Goal: Information Seeking & Learning: Find specific fact

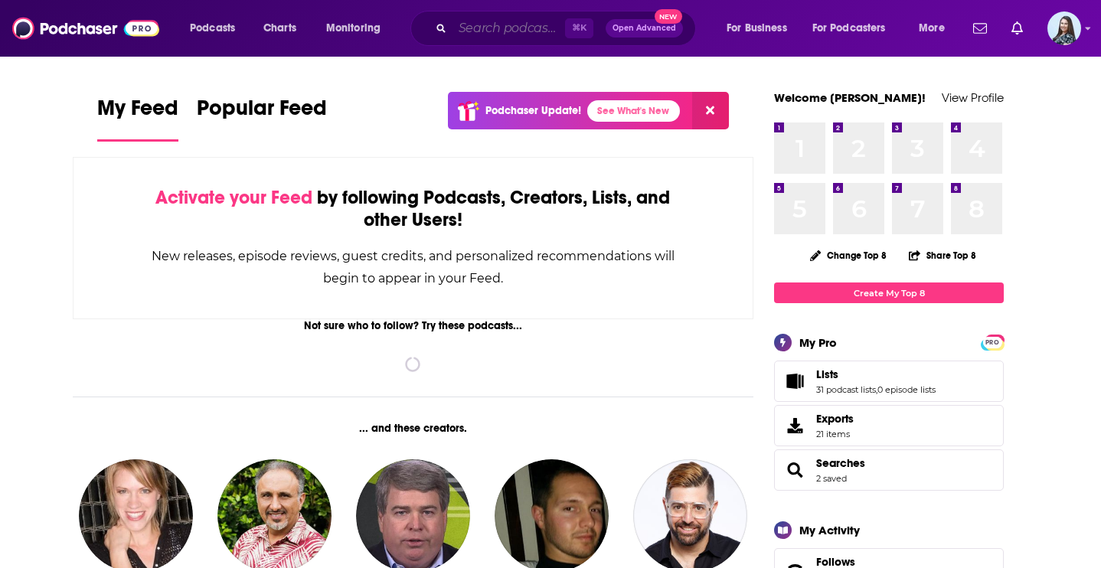
click at [481, 30] on input "Search podcasts, credits, & more..." at bounding box center [508, 28] width 113 height 24
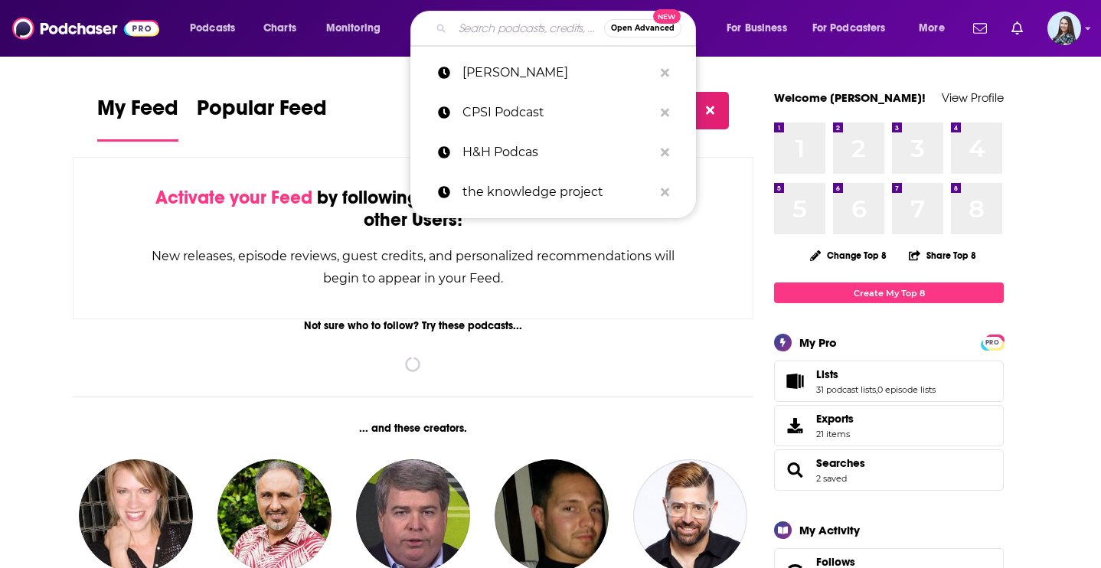
paste input "Into the Machine"
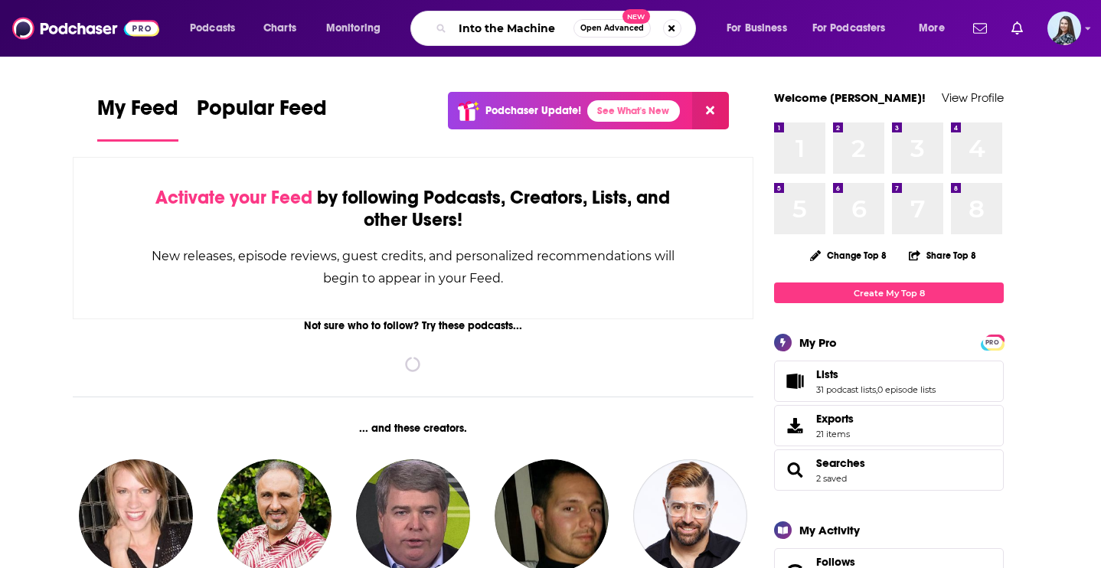
type input "Into the Machine"
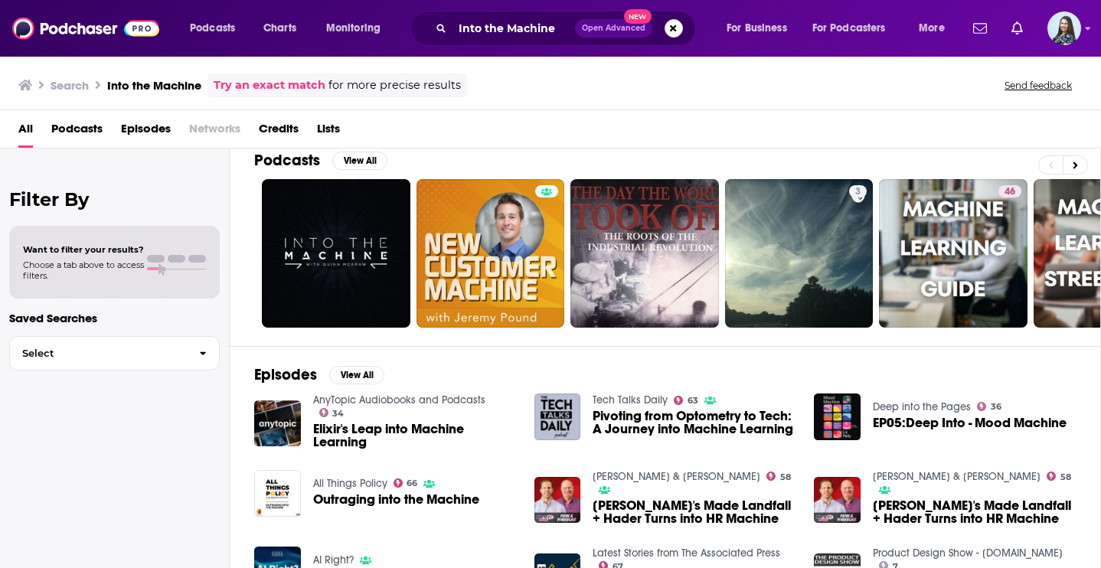
scroll to position [14, 0]
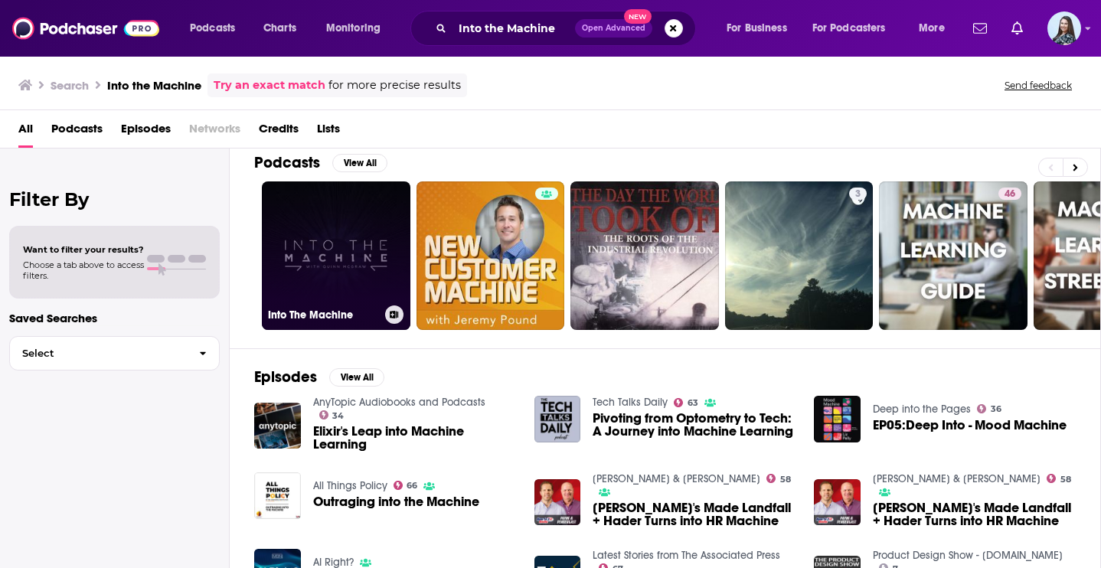
click at [334, 245] on link "Into The Machine" at bounding box center [336, 255] width 149 height 149
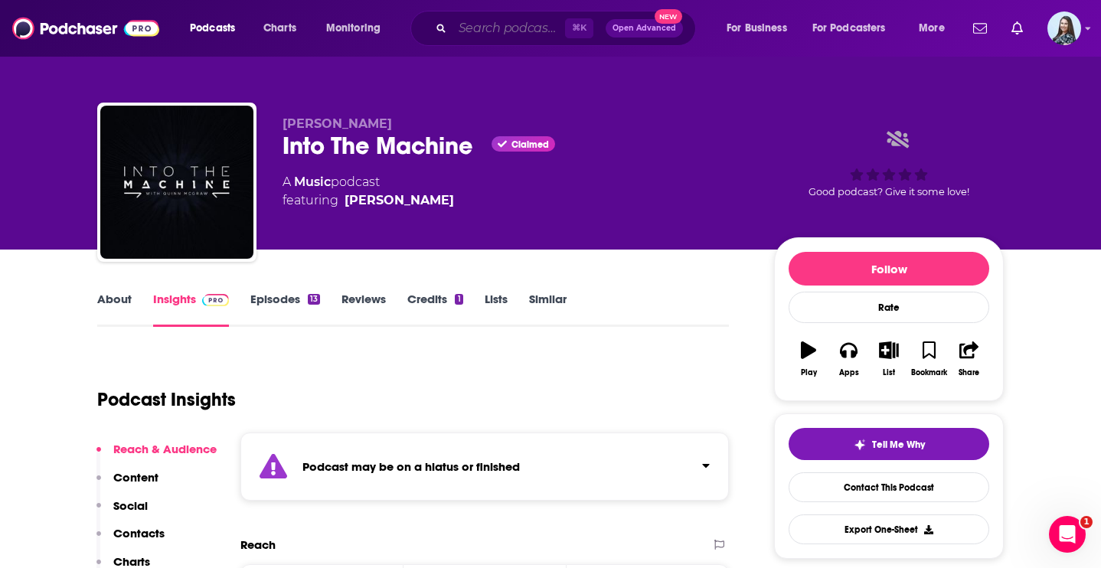
click at [471, 30] on input "Search podcasts, credits, & more..." at bounding box center [508, 28] width 113 height 24
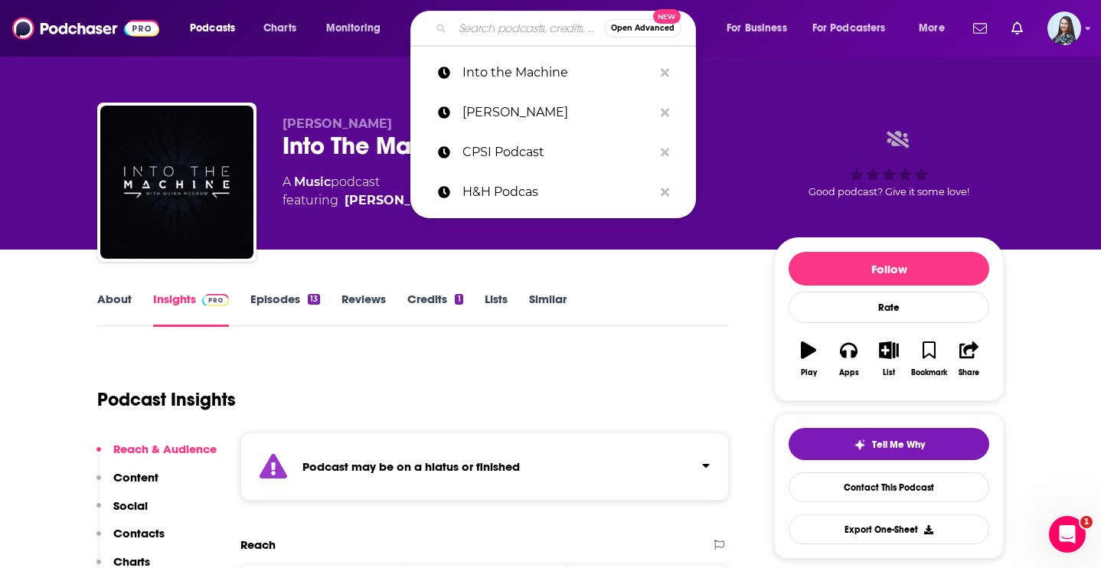
paste input "[PERSON_NAME]"
type input "[PERSON_NAME]"
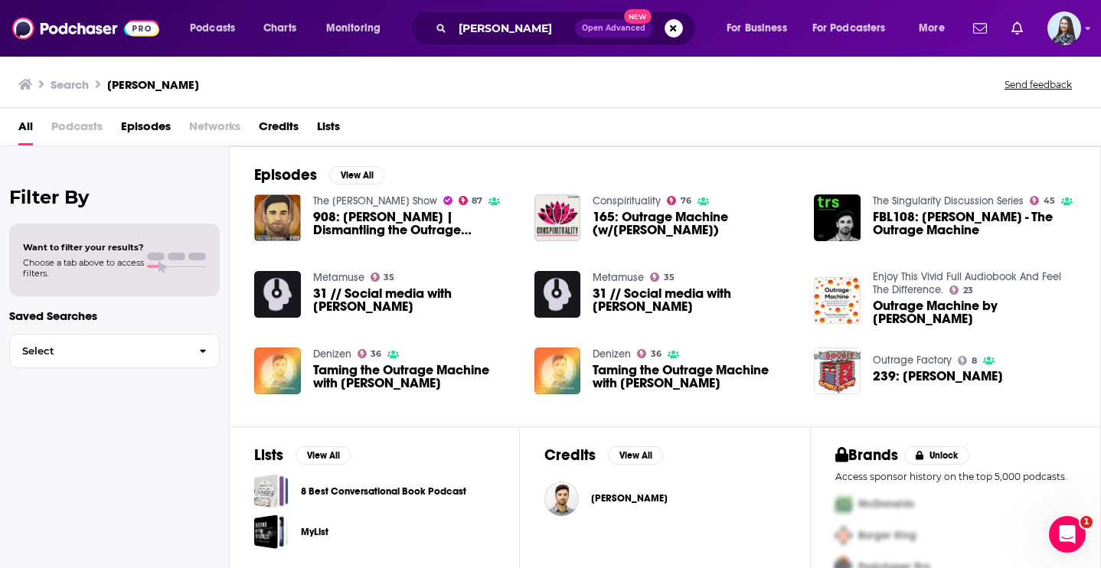
scroll to position [32, 0]
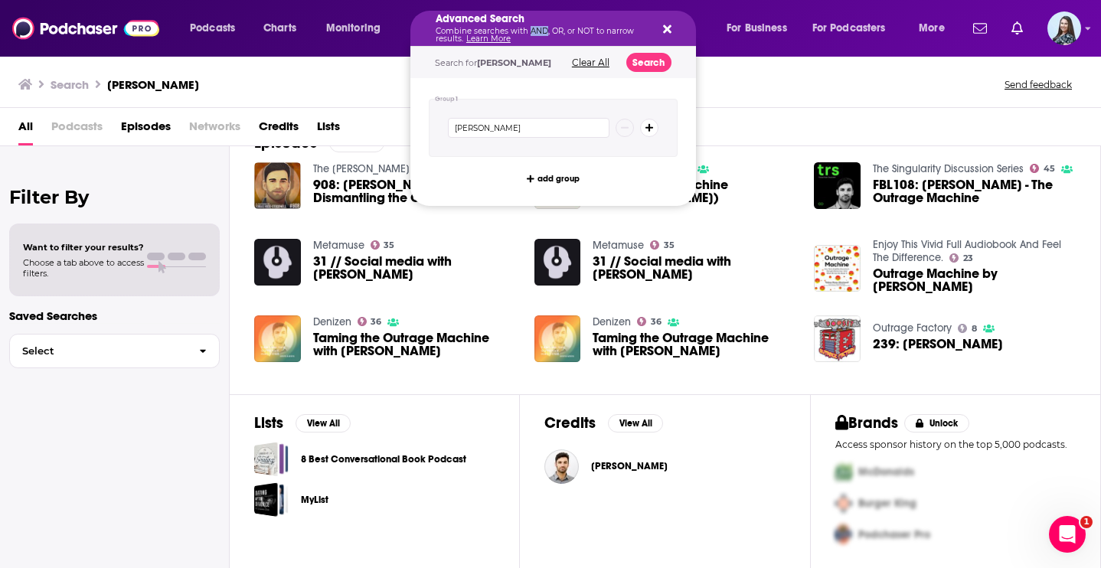
click at [532, 32] on p "Combine searches with AND, OR, or NOT to narrow results. Learn More" at bounding box center [541, 35] width 211 height 15
click at [663, 31] on icon "Search podcasts, credits, & more..." at bounding box center [667, 29] width 8 height 8
click at [600, 57] on button "Clear All" at bounding box center [590, 62] width 47 height 11
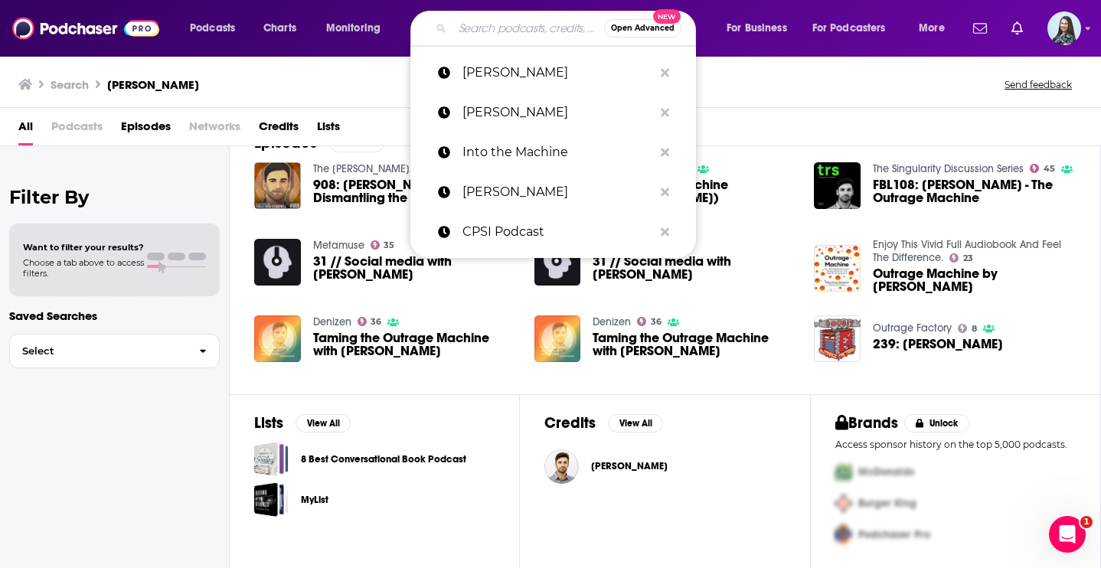
click at [328, 71] on div "Search [PERSON_NAME] Send feedback" at bounding box center [550, 81] width 1101 height 53
click at [58, 44] on div "Podcasts Charts Monitoring Open Advanced New [PERSON_NAME] [PERSON_NAME] Into t…" at bounding box center [550, 28] width 1101 height 57
click at [49, 32] on img at bounding box center [85, 28] width 147 height 29
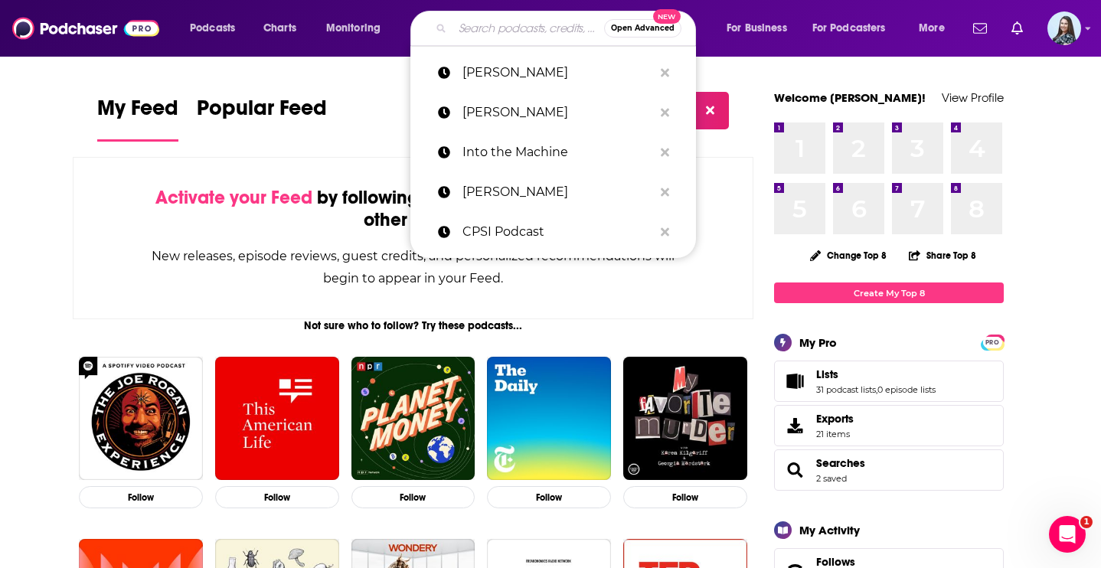
click at [332, 123] on div "My Feed Popular Feed Podchaser Update! See What's New" at bounding box center [413, 118] width 632 height 53
click at [727, 27] on span "For Business" at bounding box center [757, 28] width 60 height 21
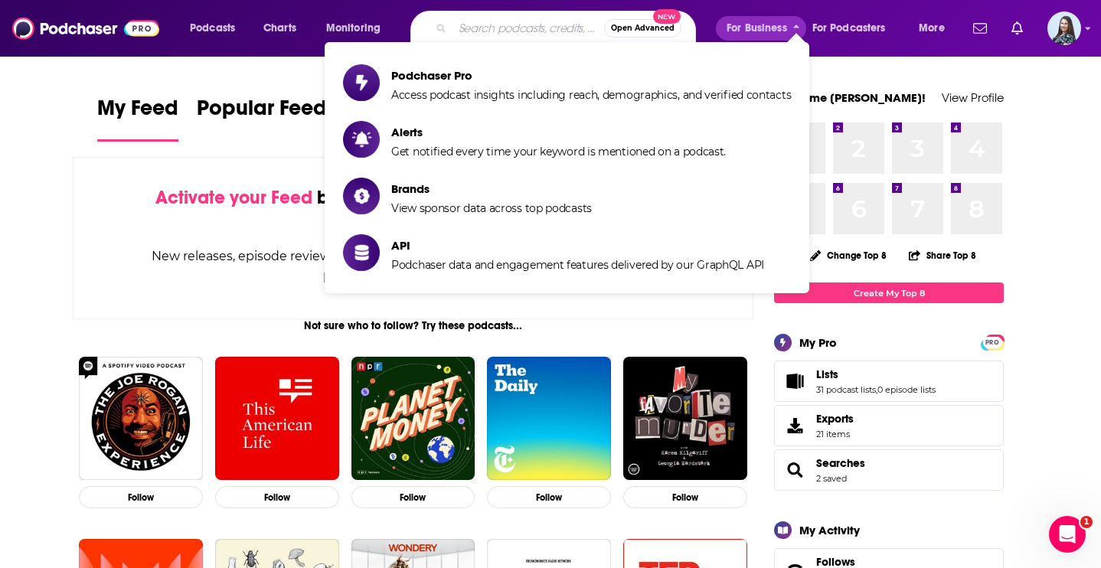
click at [564, 28] on input "Search podcasts, credits, & more..." at bounding box center [528, 28] width 152 height 24
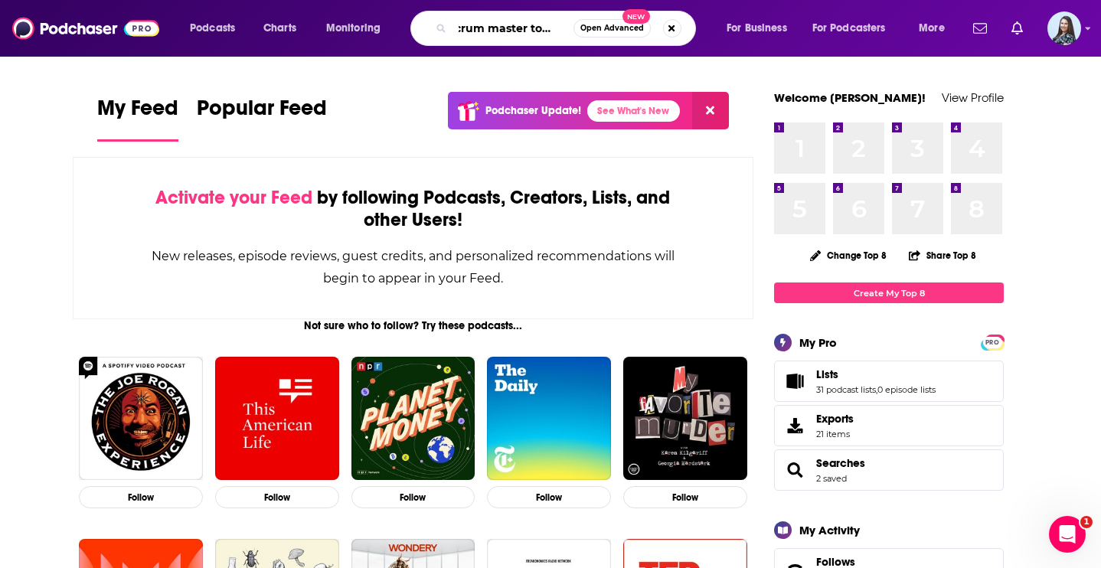
scroll to position [0, 16]
type input "scrum master toolbox"
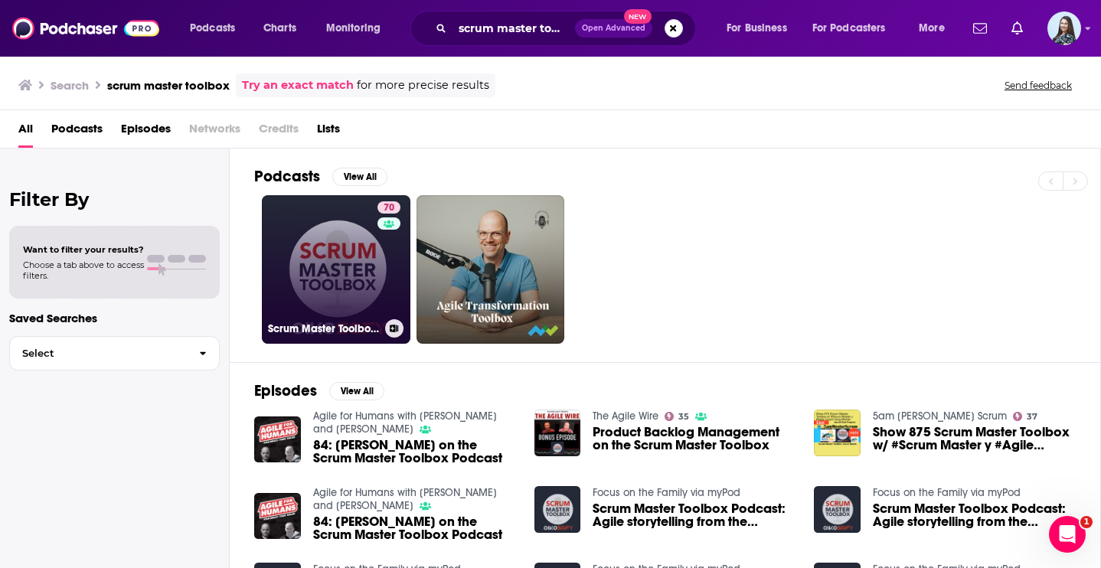
click at [338, 298] on link "70 Scrum Master Toolbox Podcast: Agile storytelling from the trenches" at bounding box center [336, 269] width 149 height 149
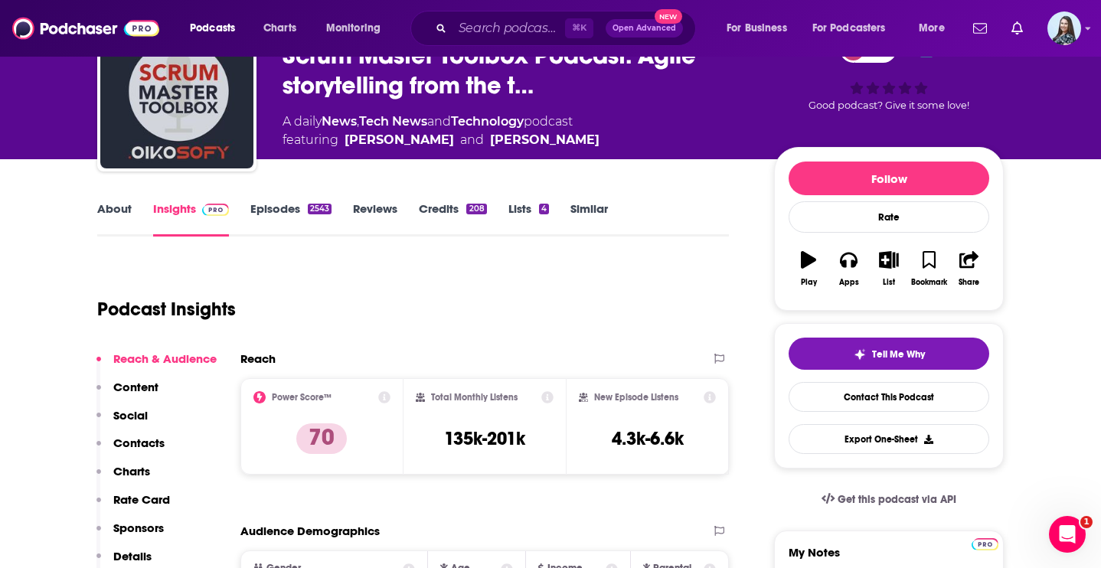
scroll to position [104, 0]
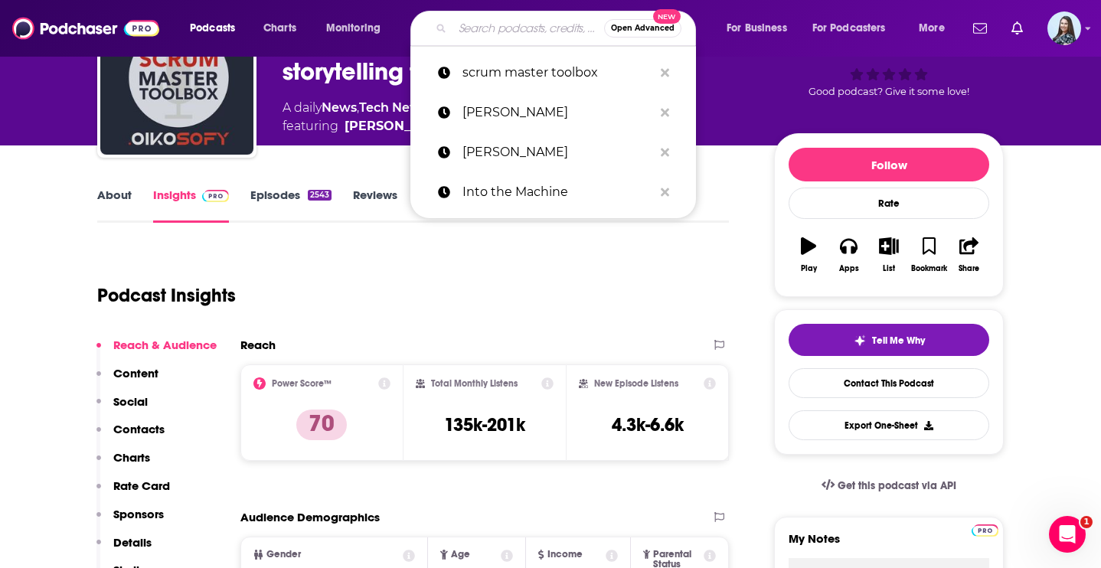
click at [499, 28] on input "Search podcasts, credits, & more..." at bounding box center [528, 28] width 152 height 24
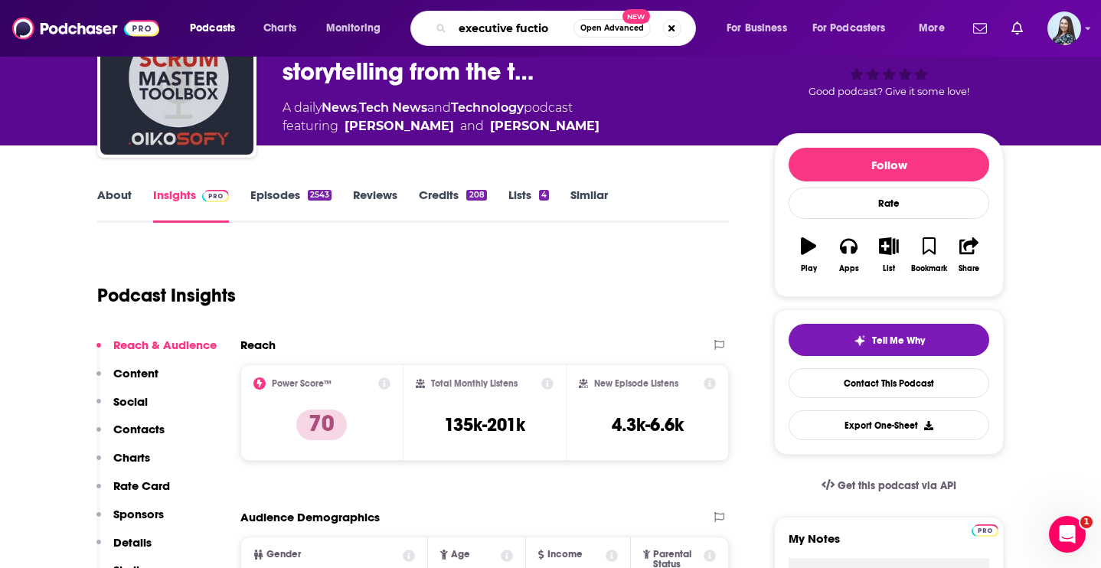
type input "executive fuction"
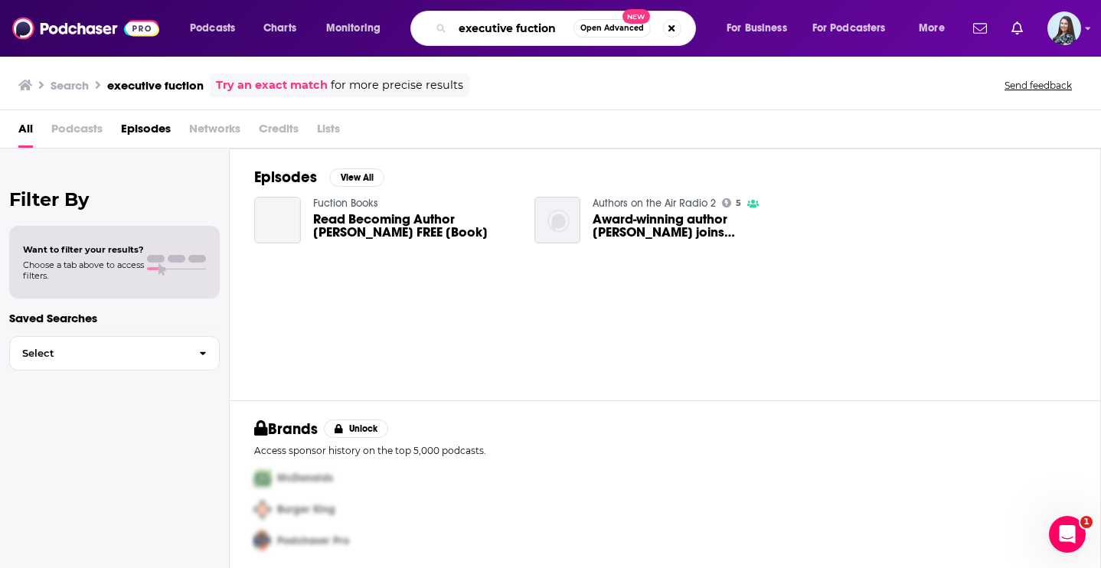
click at [527, 27] on input "executive fuction" at bounding box center [512, 28] width 121 height 24
type input "executive function"
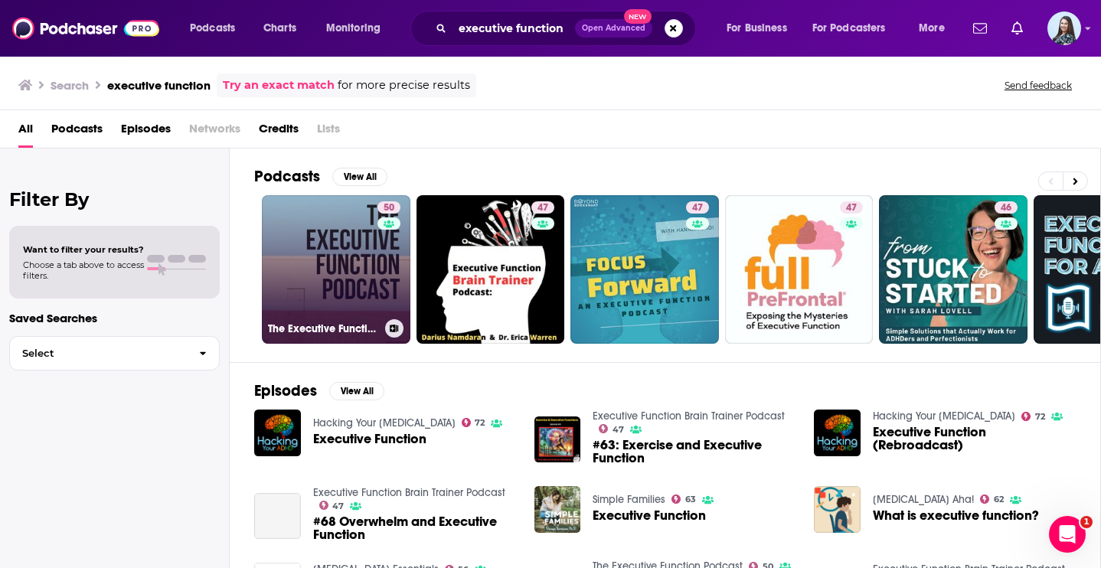
click at [374, 264] on link "50 The Executive Function Podcast" at bounding box center [336, 269] width 149 height 149
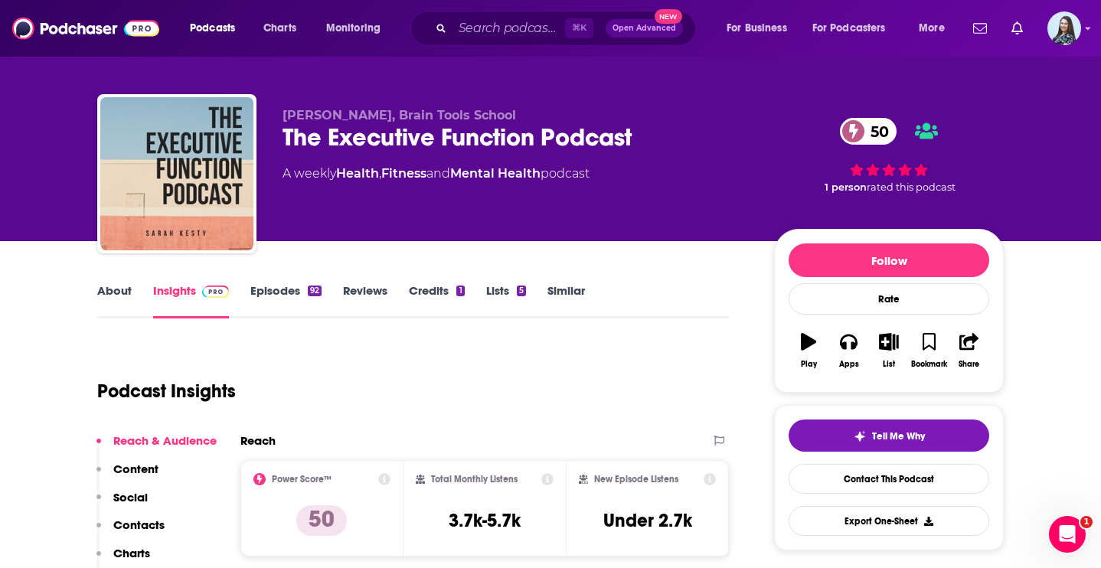
scroll to position [5, 0]
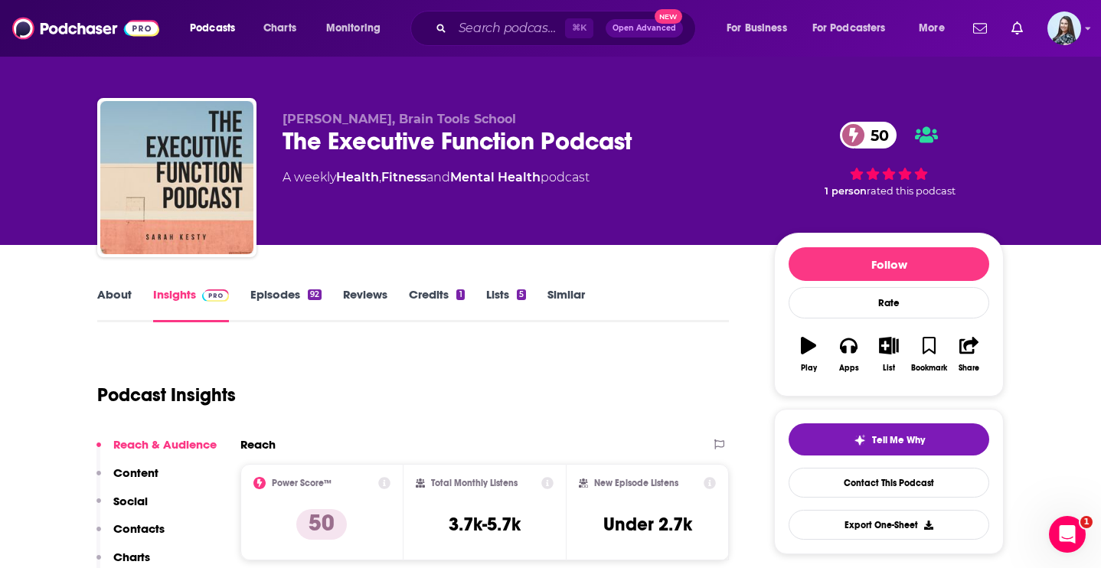
click at [113, 288] on link "About" at bounding box center [114, 304] width 34 height 35
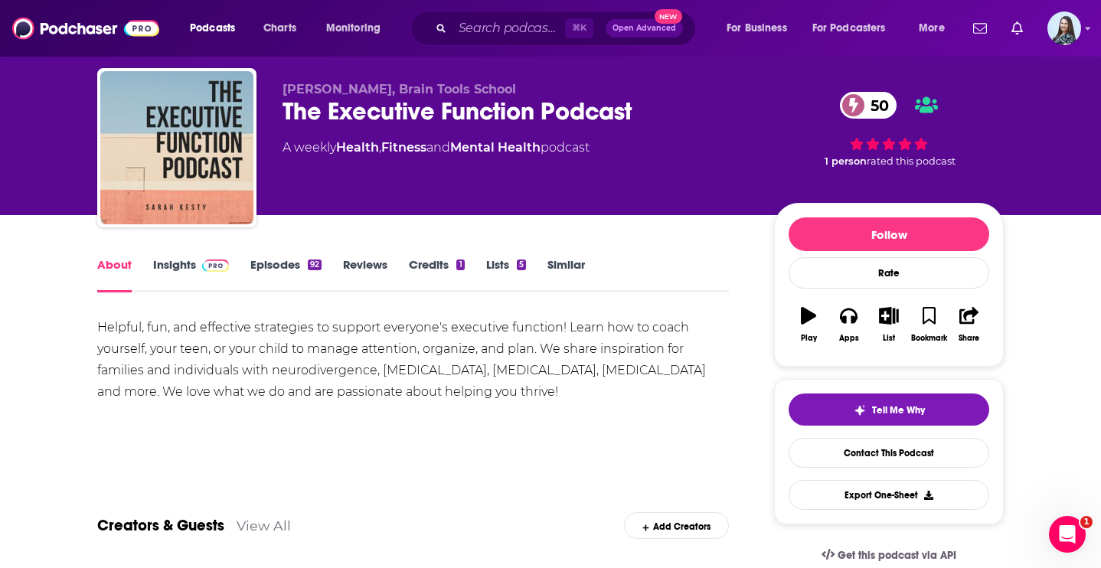
scroll to position [36, 0]
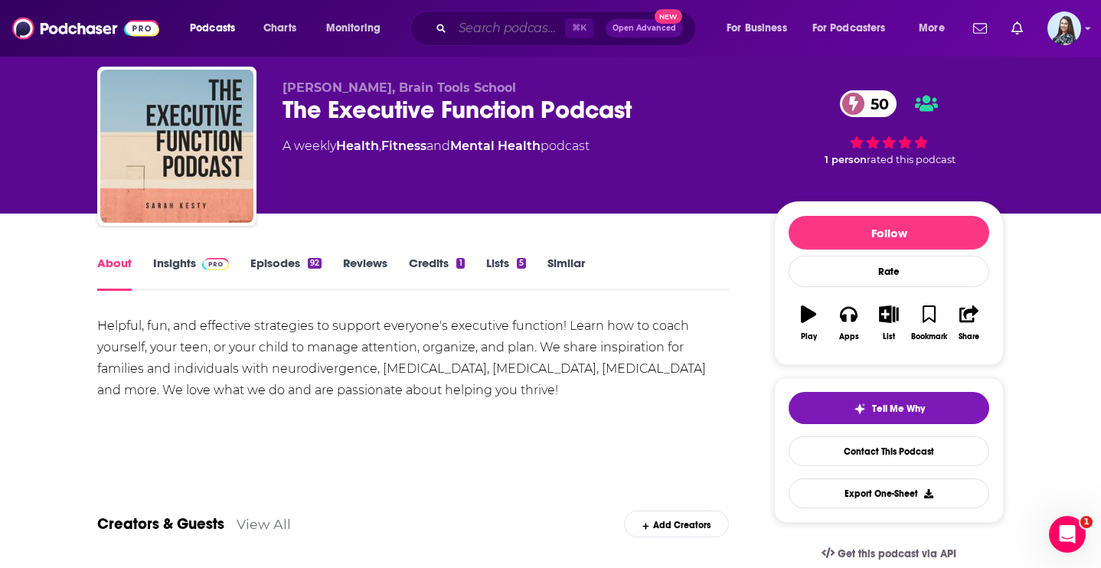
click at [503, 23] on input "Search podcasts, credits, & more..." at bounding box center [508, 28] width 113 height 24
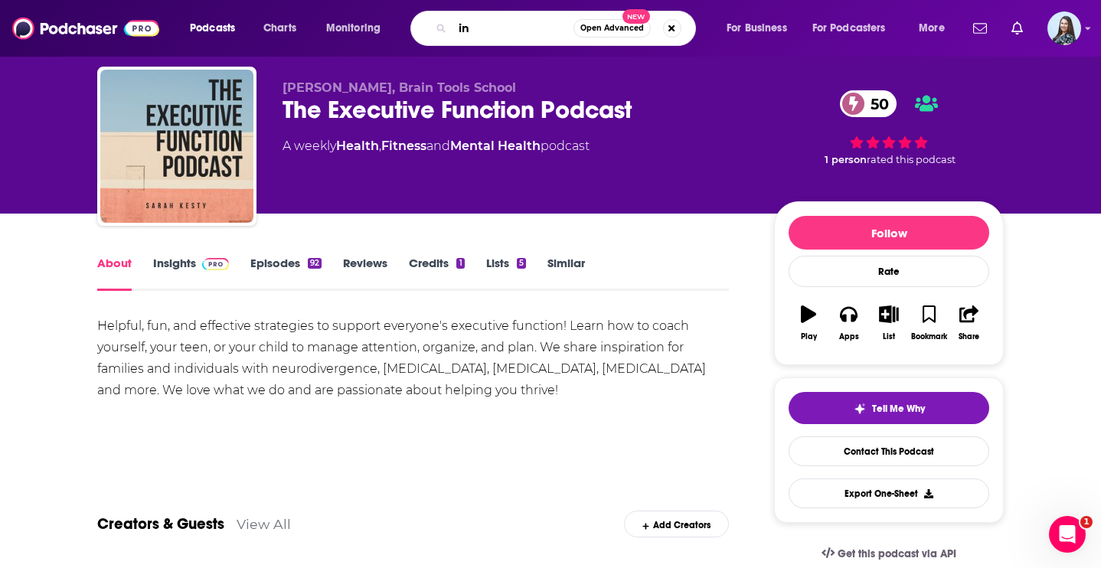
type input "i"
type input "outrage machine"
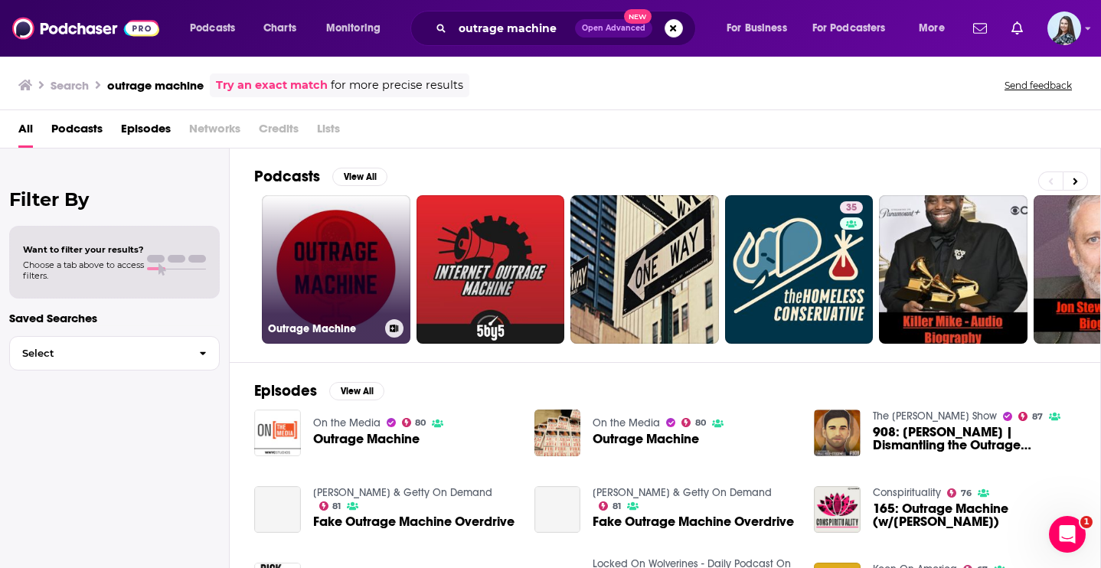
click at [369, 254] on link "Outrage Machine" at bounding box center [336, 269] width 149 height 149
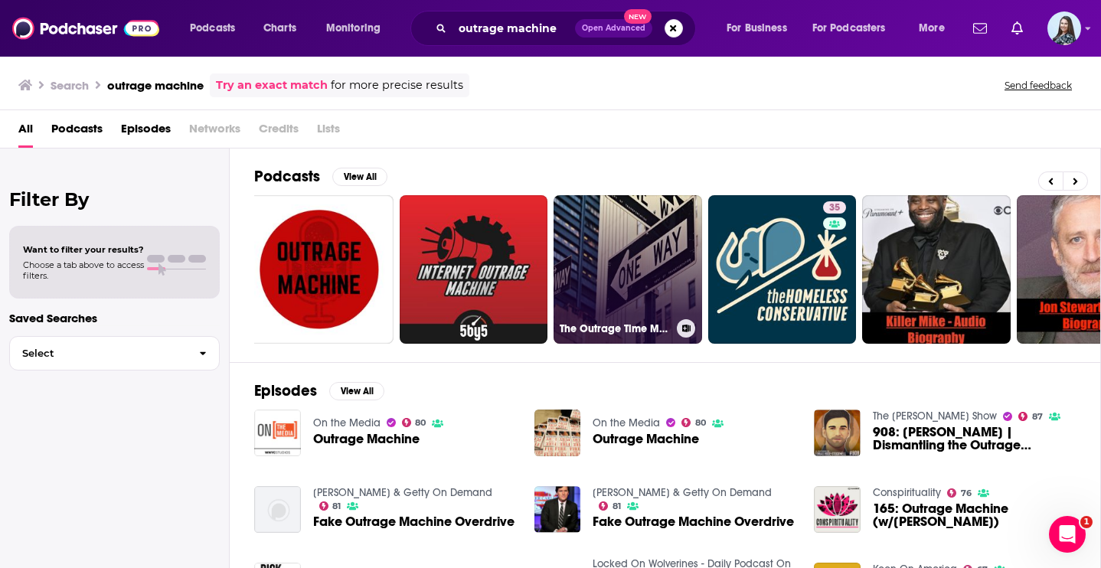
scroll to position [0, 24]
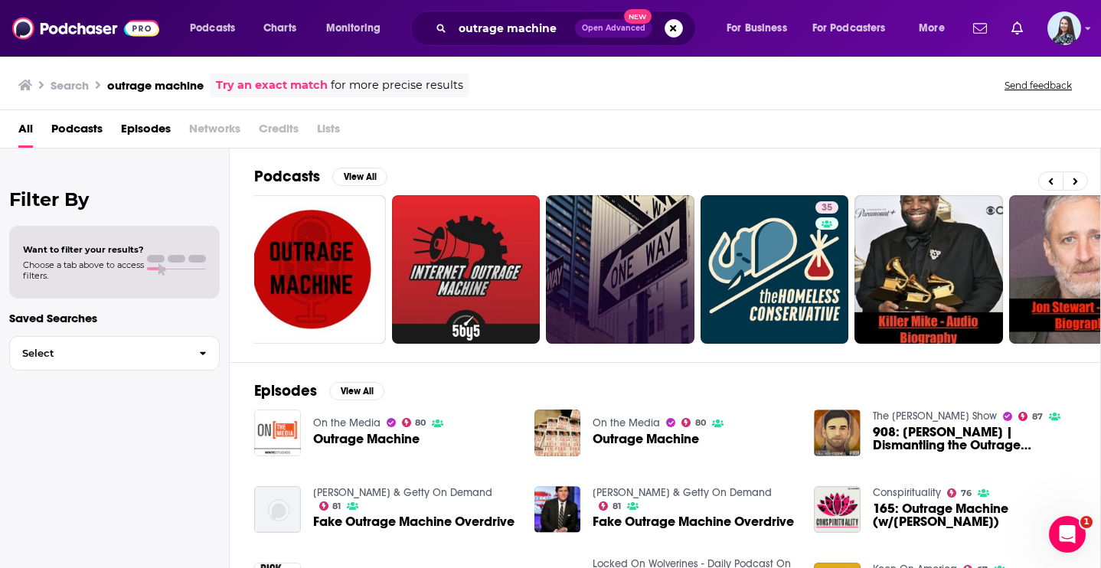
click at [491, 40] on div "outrage machine Open Advanced New" at bounding box center [553, 28] width 286 height 35
click at [486, 32] on input "outrage machine" at bounding box center [513, 28] width 122 height 24
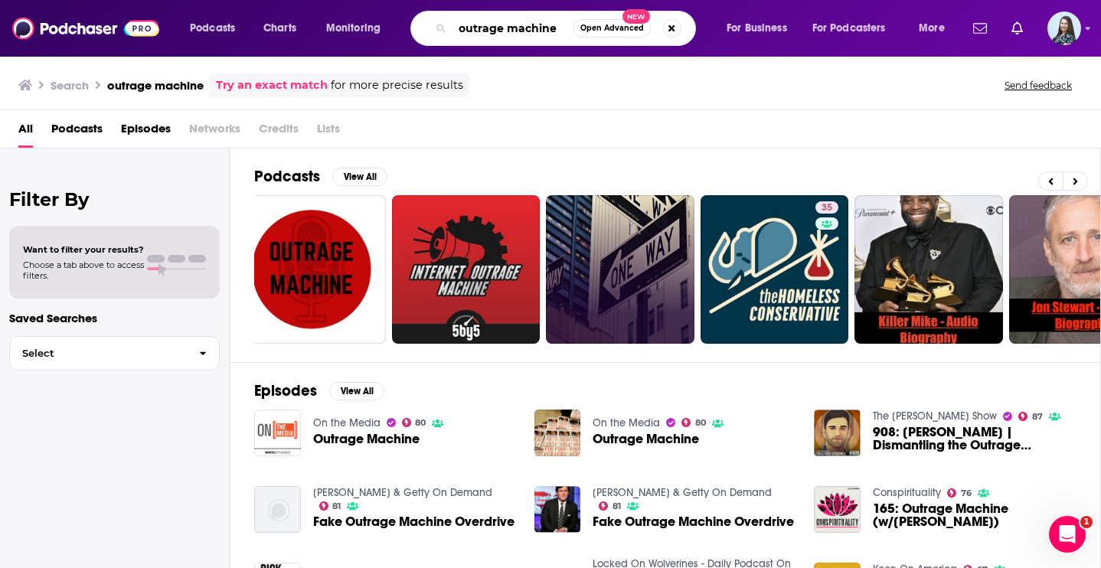
click at [486, 32] on input "outrage machine" at bounding box center [512, 28] width 121 height 24
paste input "echNation"
click at [459, 29] on input "echNation" at bounding box center [512, 28] width 121 height 24
type input "TechNation"
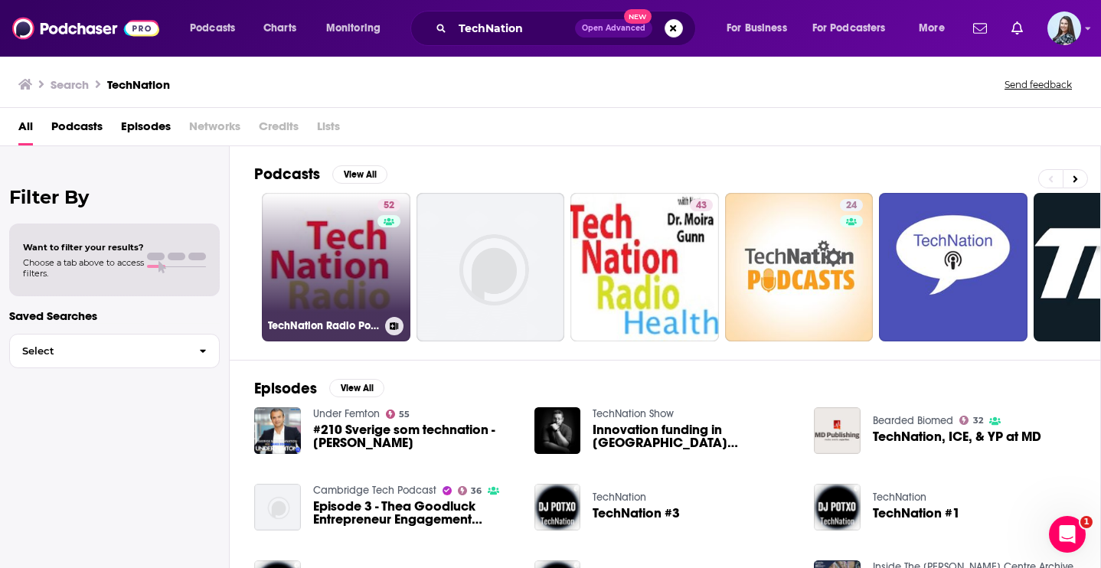
click at [367, 234] on link "52 TechNation Radio Podcast" at bounding box center [336, 267] width 149 height 149
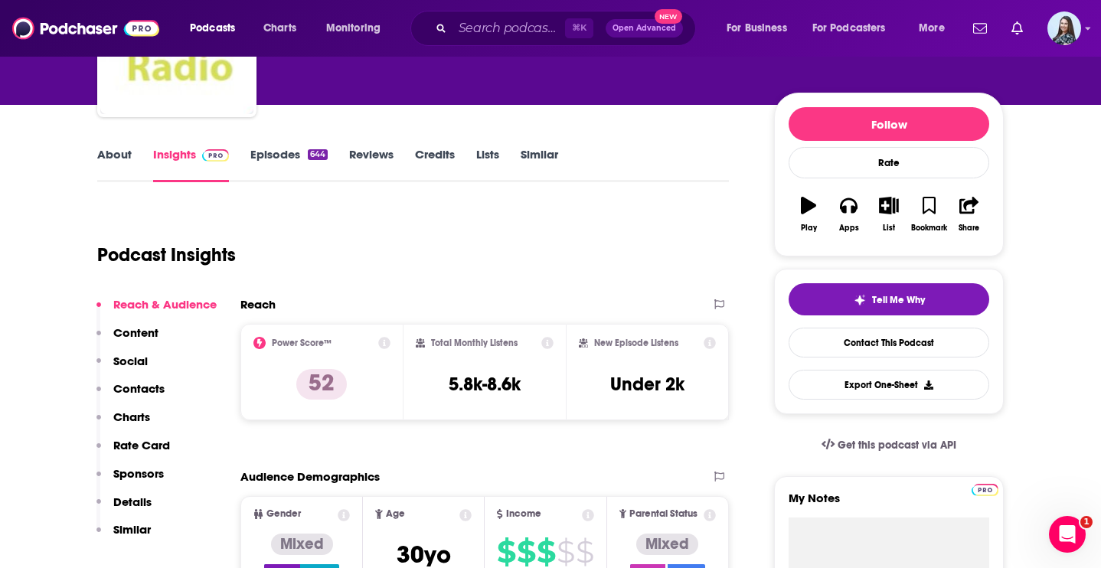
scroll to position [160, 0]
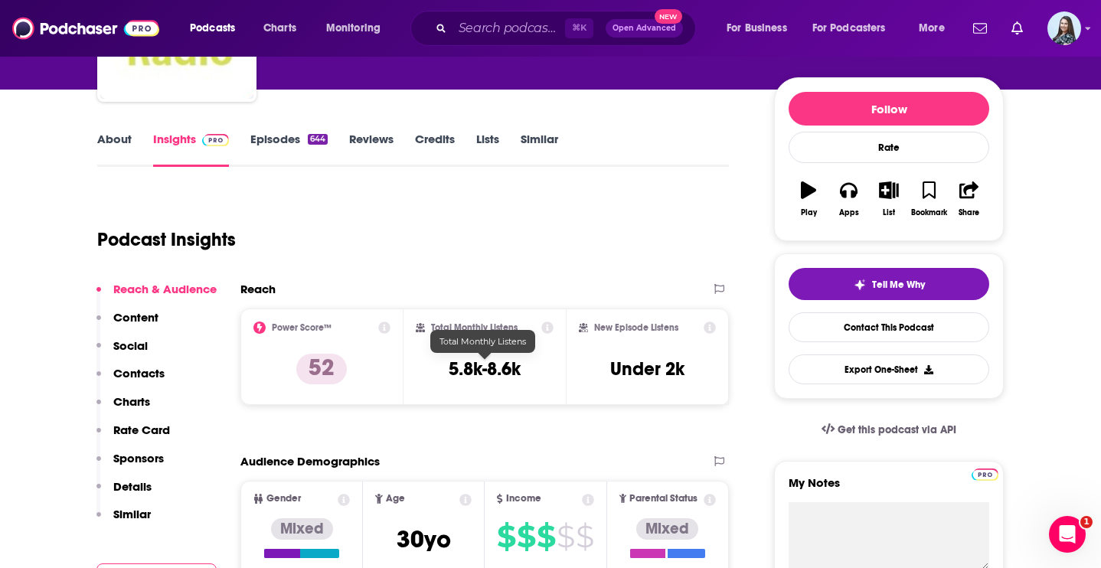
click at [482, 365] on h3 "5.8k-8.6k" at bounding box center [485, 369] width 72 height 23
click at [519, 369] on h3 "5.8k-8.6k" at bounding box center [485, 369] width 72 height 23
drag, startPoint x: 527, startPoint y: 369, endPoint x: 488, endPoint y: 326, distance: 58.5
click at [488, 326] on div "Total Monthly Listens 5.8k-8.6k" at bounding box center [485, 357] width 139 height 70
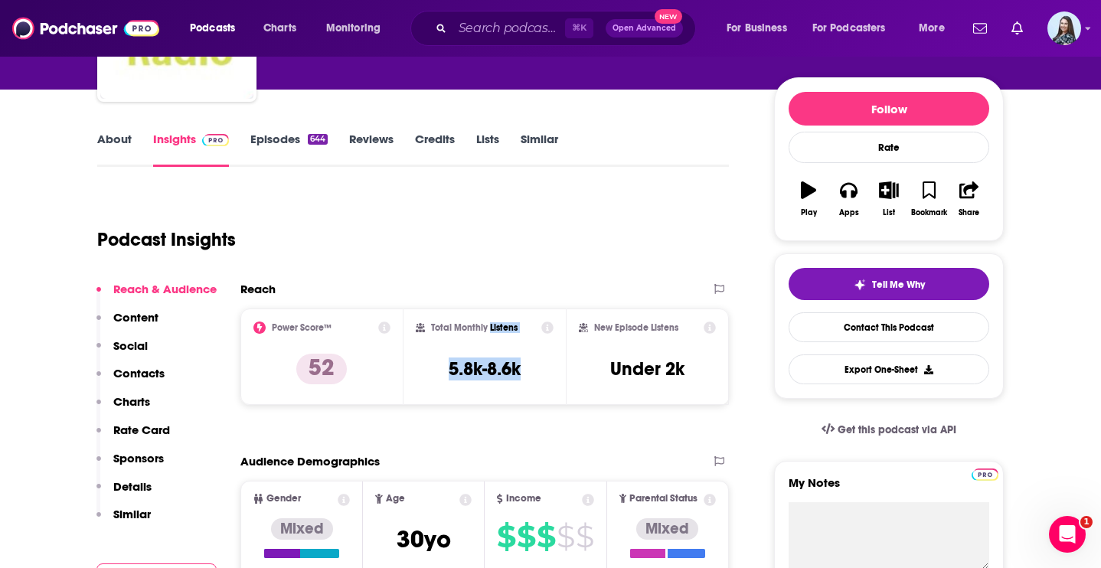
copy div "Listens 5.8k-8.6k"
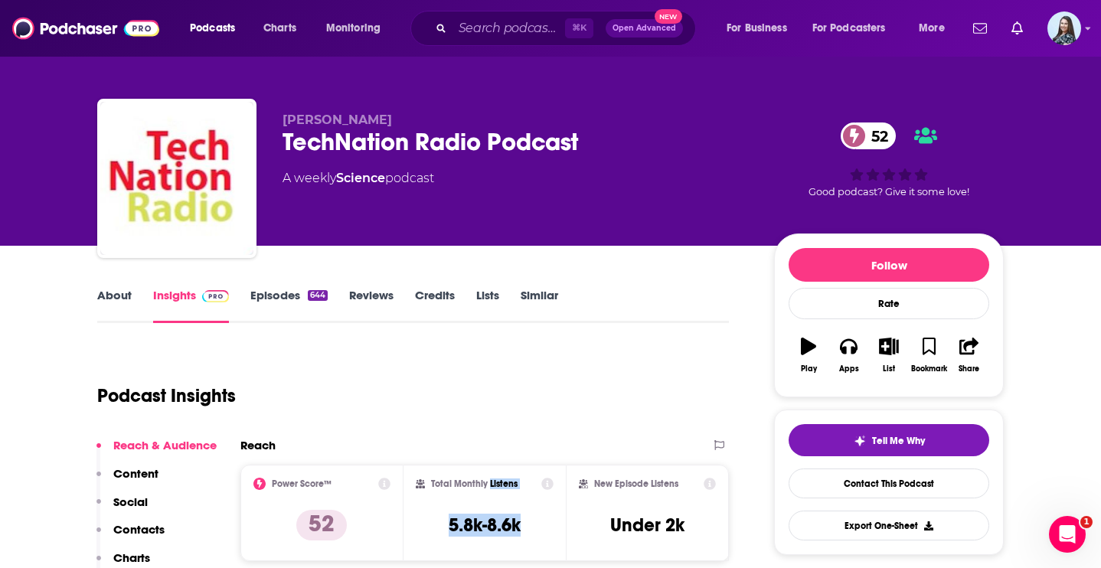
scroll to position [0, 0]
